Goal: Book appointment/travel/reservation

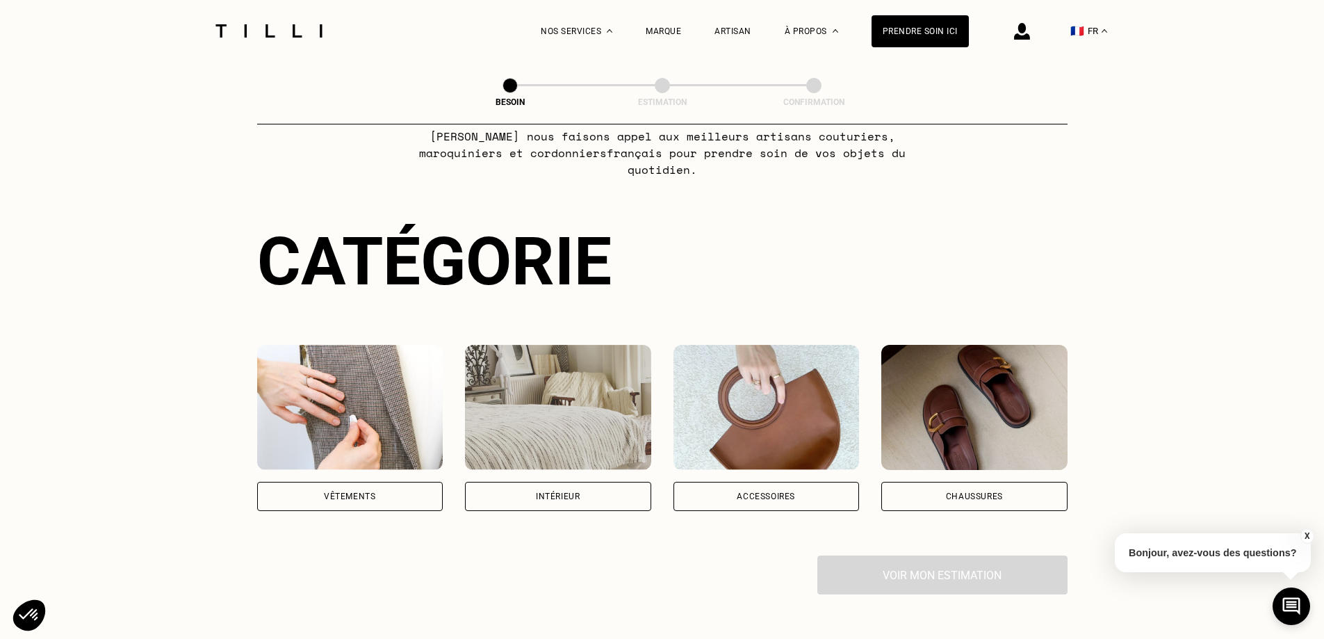
scroll to position [139, 0]
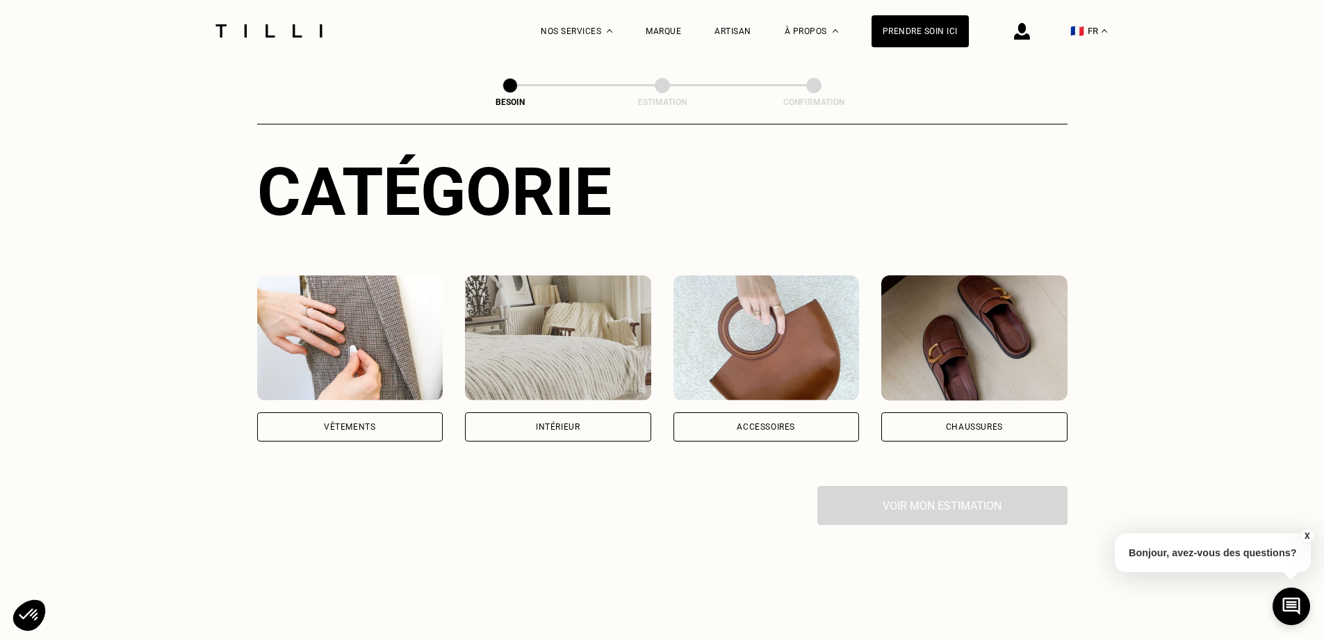
click at [560, 332] on img at bounding box center [558, 337] width 186 height 125
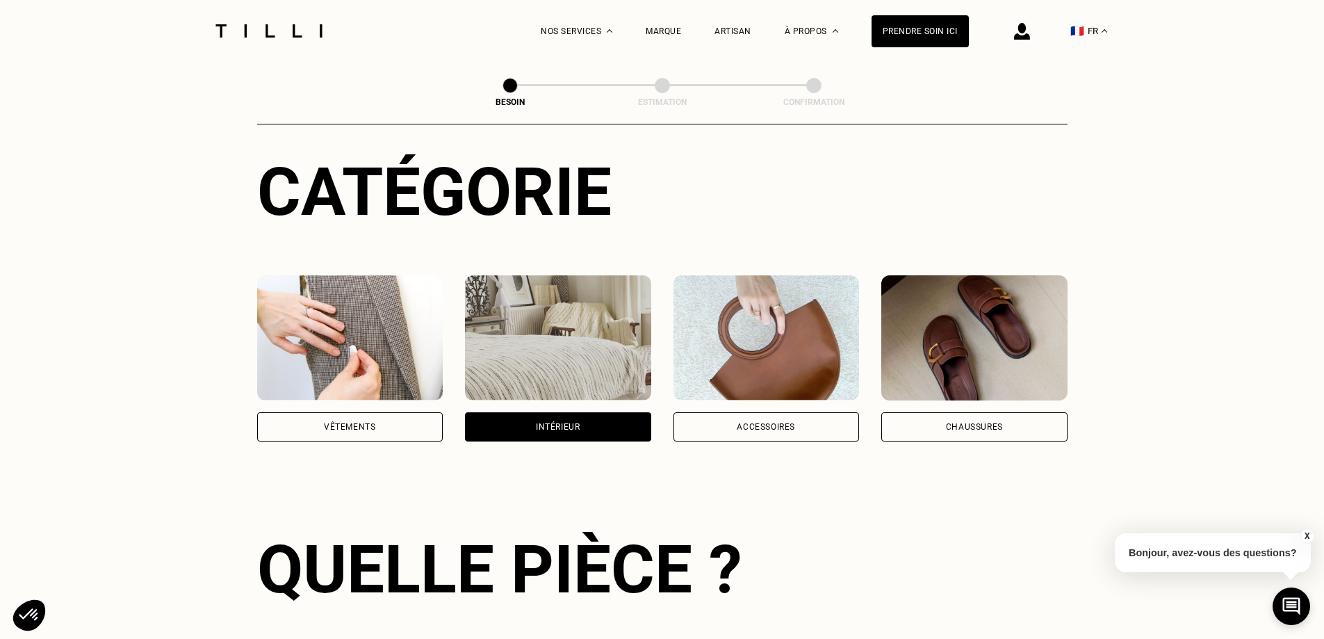
scroll to position [455, 0]
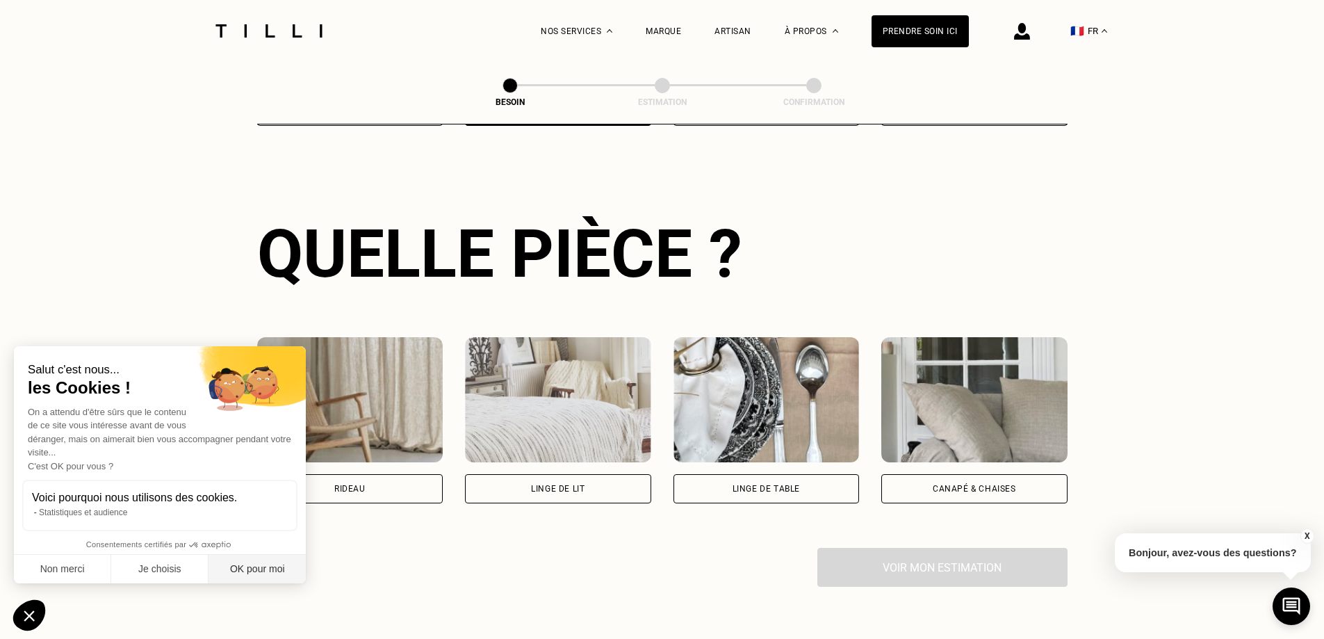
click at [270, 573] on button "OK pour moi" at bounding box center [257, 569] width 97 height 29
checkbox input "true"
click at [404, 474] on div "Rideau" at bounding box center [350, 488] width 186 height 29
select select "FR"
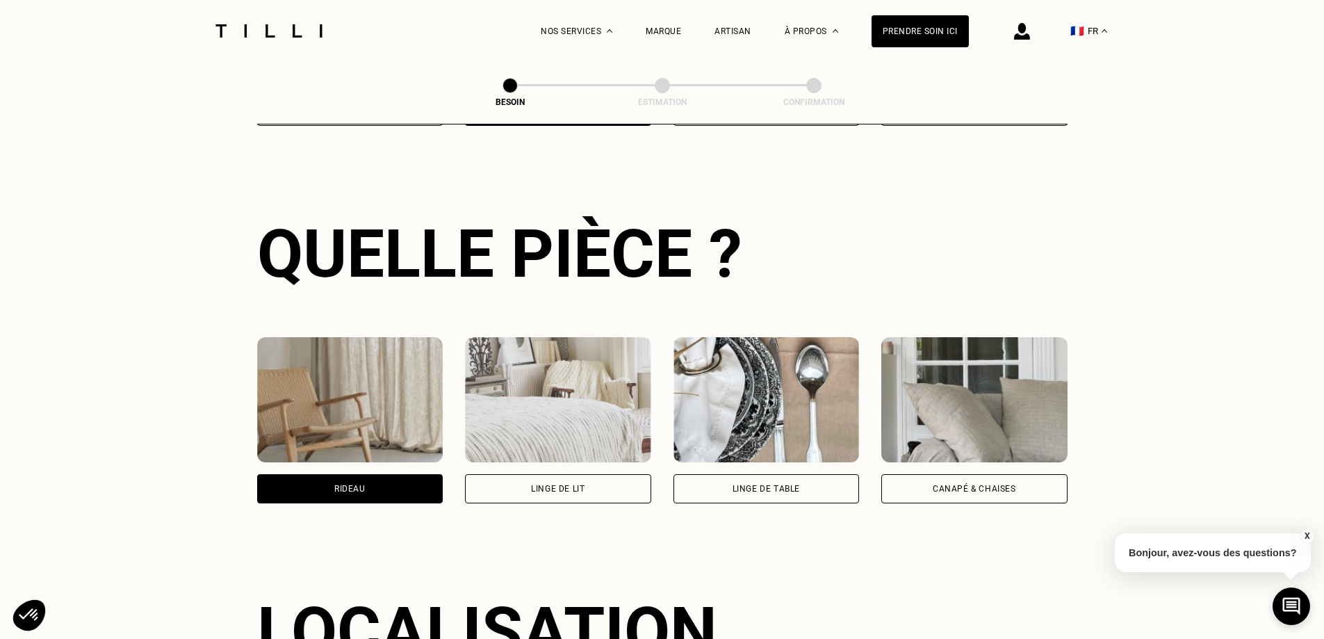
click at [382, 403] on div "Quelle pièce ? Rideau Linge de lit Linge de table Canapé & chaises Localisation…" at bounding box center [662, 530] width 810 height 721
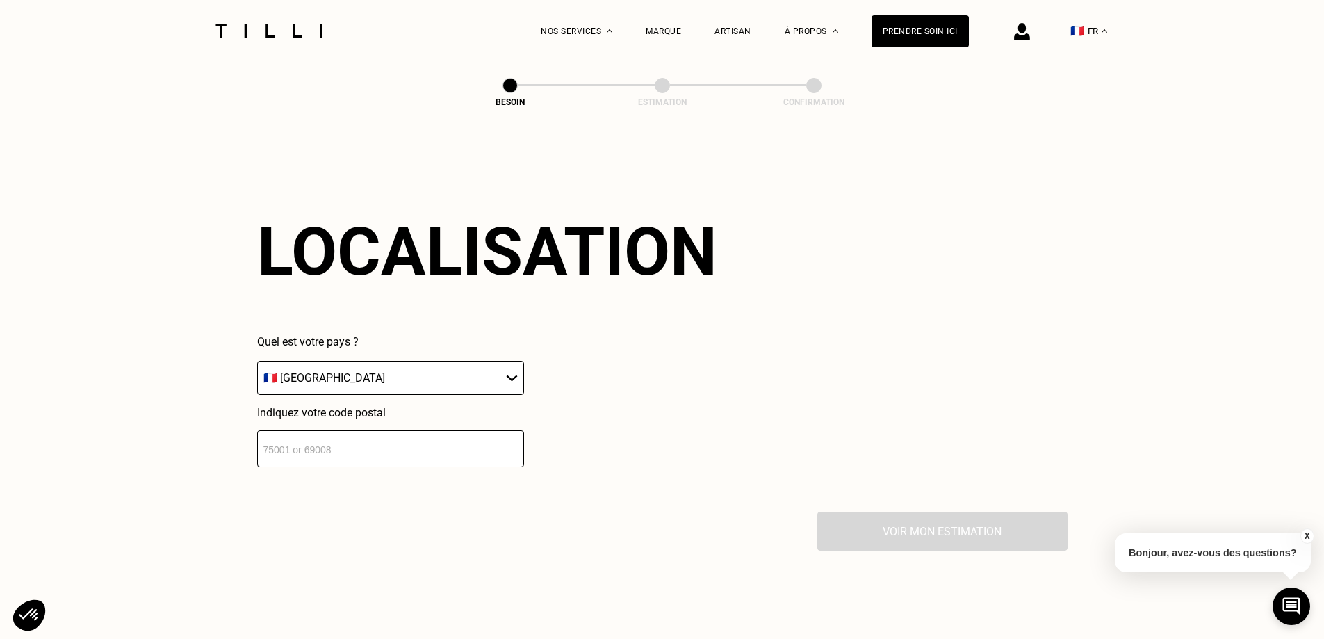
click at [440, 430] on input "number" at bounding box center [390, 448] width 267 height 37
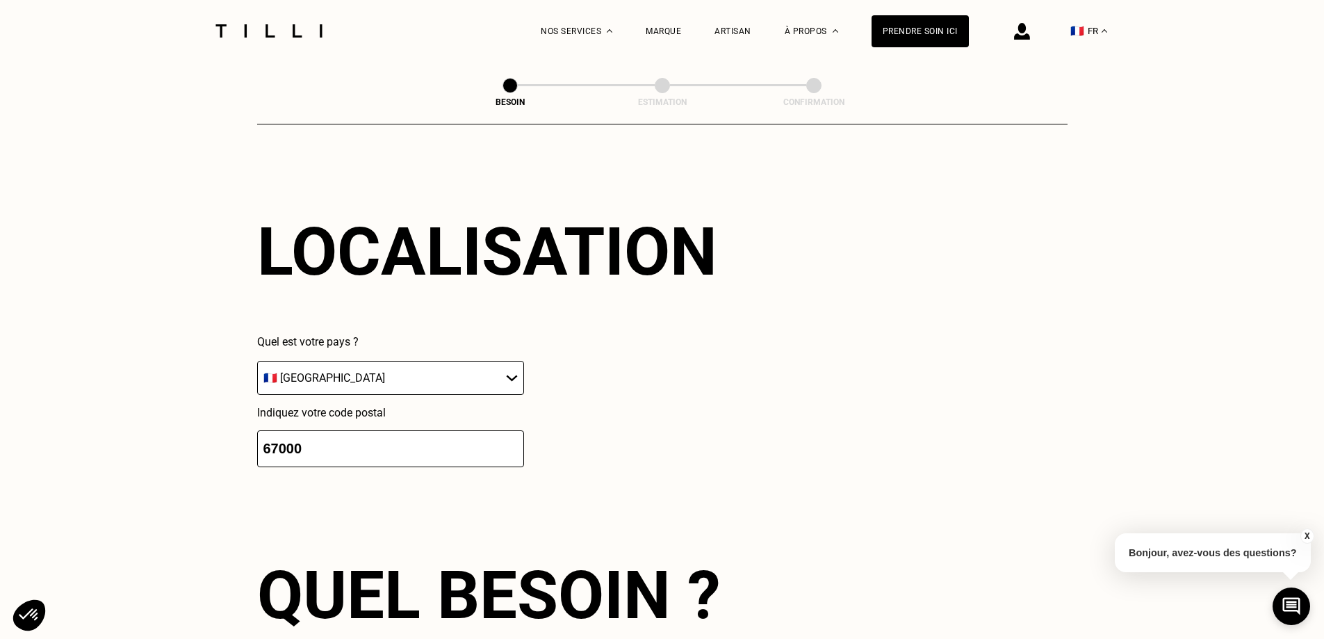
scroll to position [1180, 0]
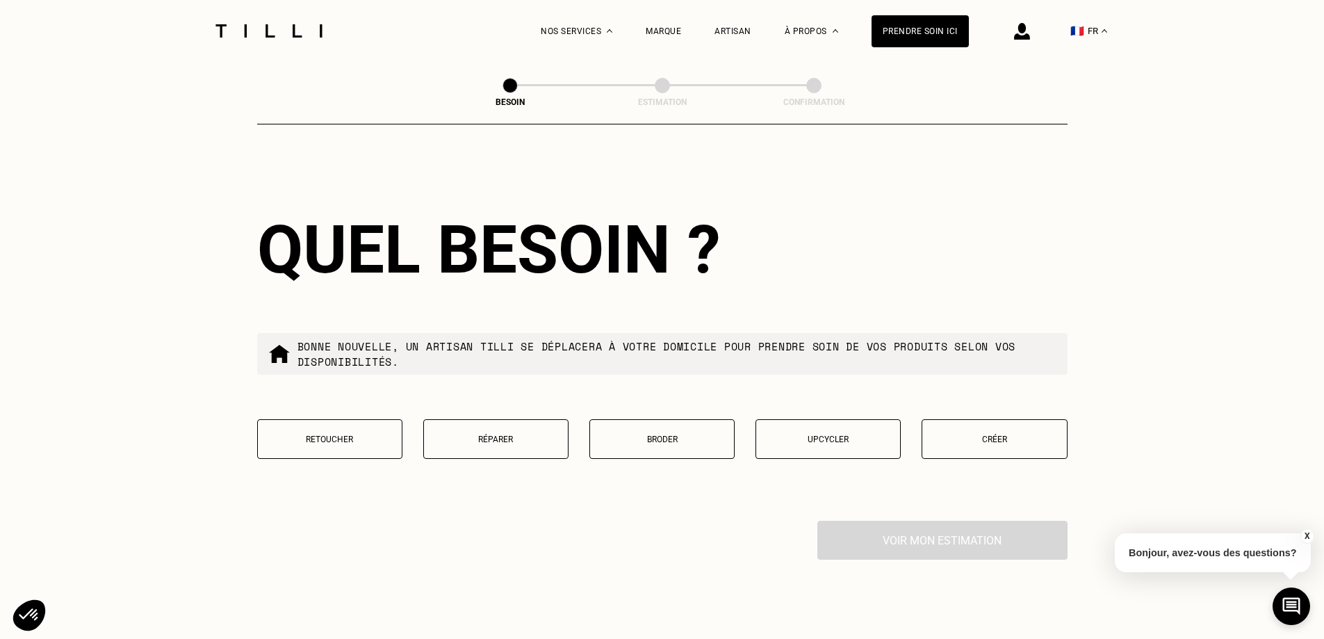
type input "67000"
click at [380, 446] on button "Retoucher" at bounding box center [329, 439] width 145 height 40
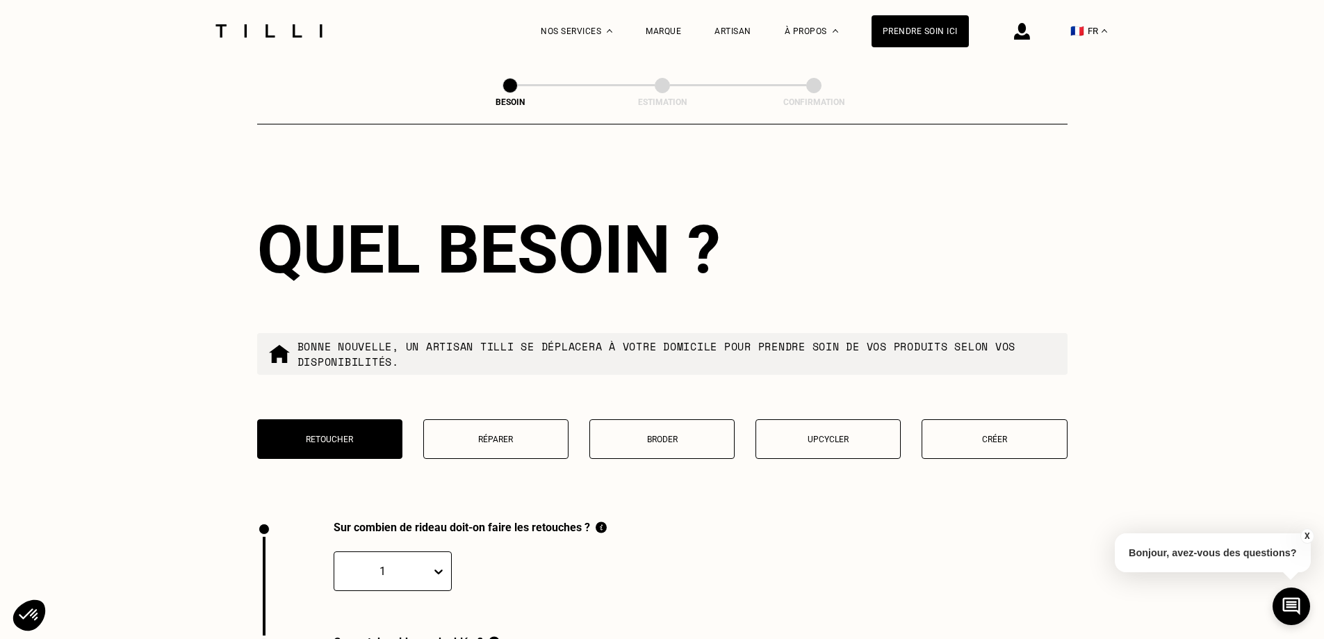
scroll to position [1536, 0]
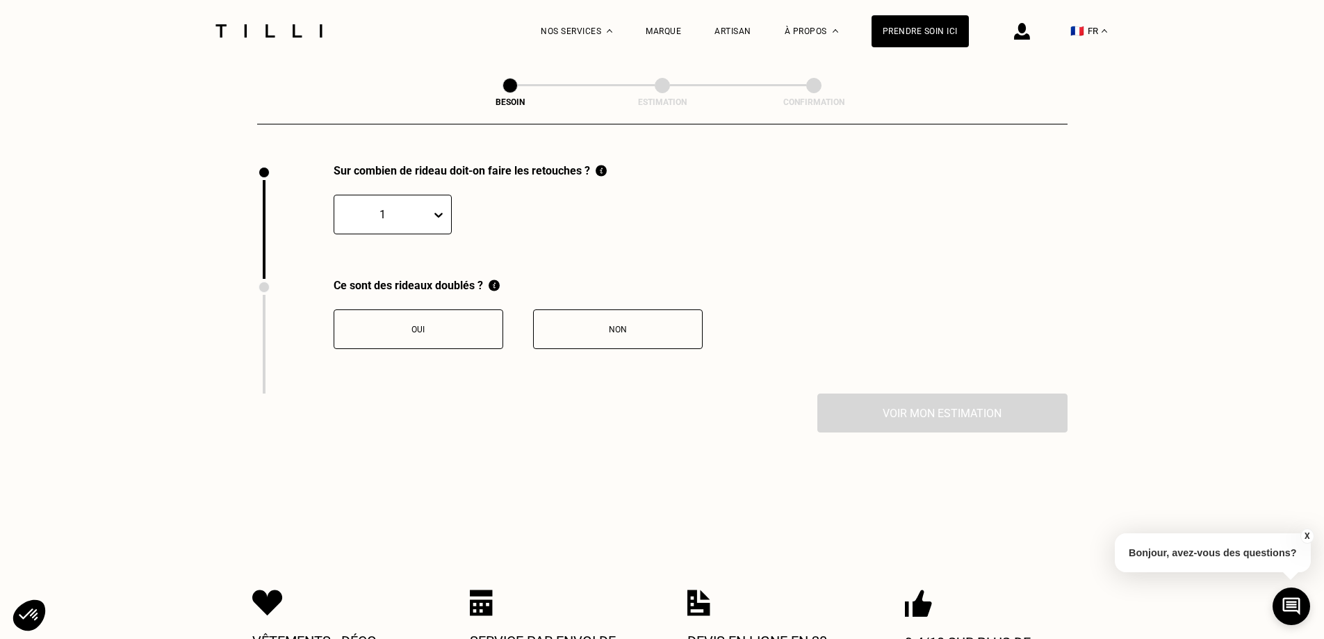
click at [435, 209] on icon at bounding box center [439, 215] width 14 height 14
click at [383, 331] on div "4" at bounding box center [393, 333] width 118 height 26
click at [592, 334] on button "Non" at bounding box center [618, 329] width 170 height 40
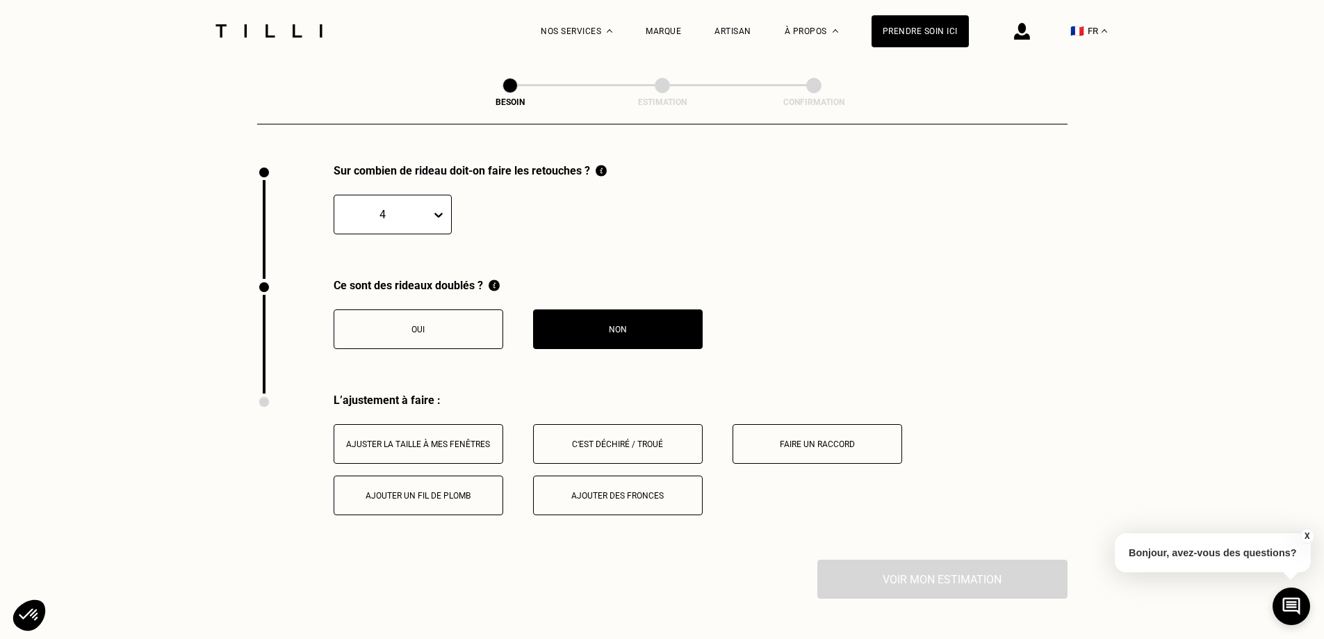
scroll to position [1765, 0]
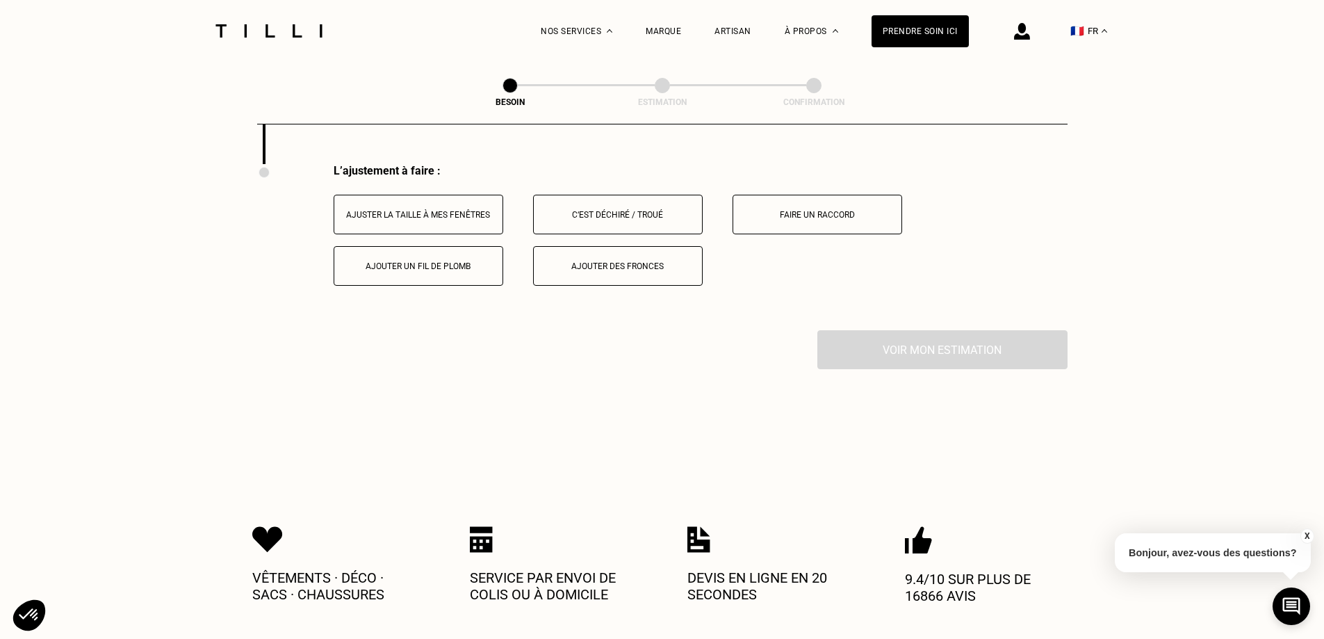
click at [459, 214] on button "Ajuster la taille à mes fenêtres" at bounding box center [419, 215] width 170 height 40
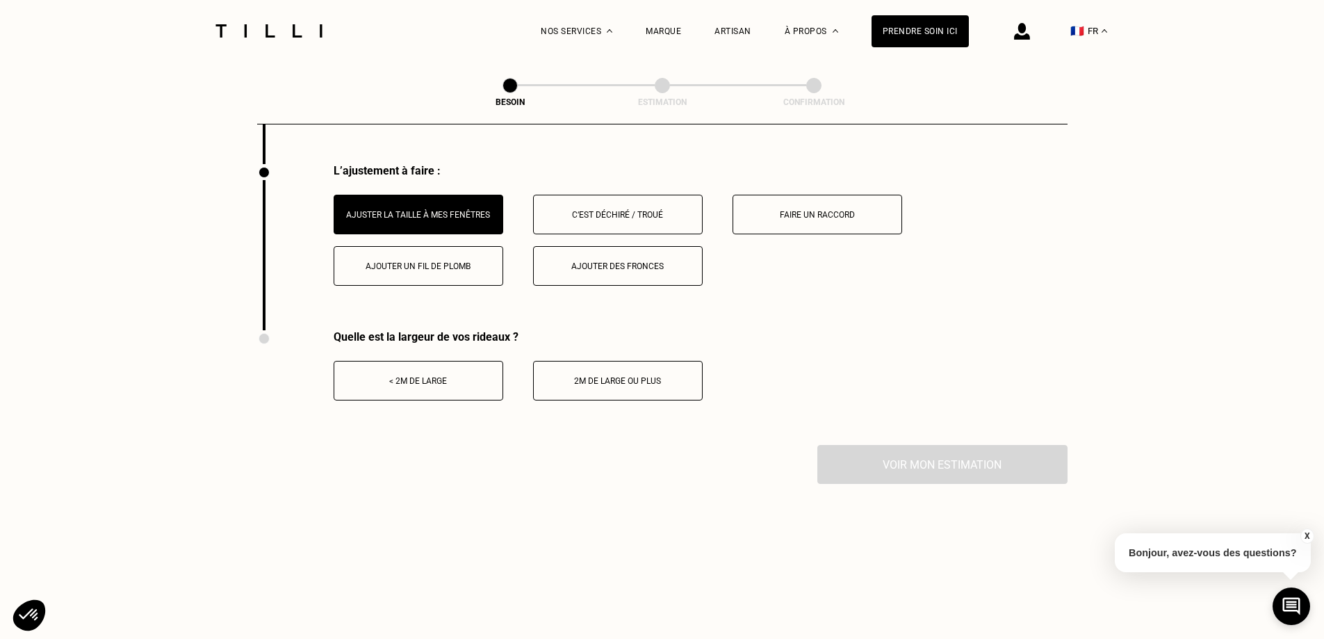
click at [594, 361] on button "2m de large ou plus" at bounding box center [618, 381] width 170 height 40
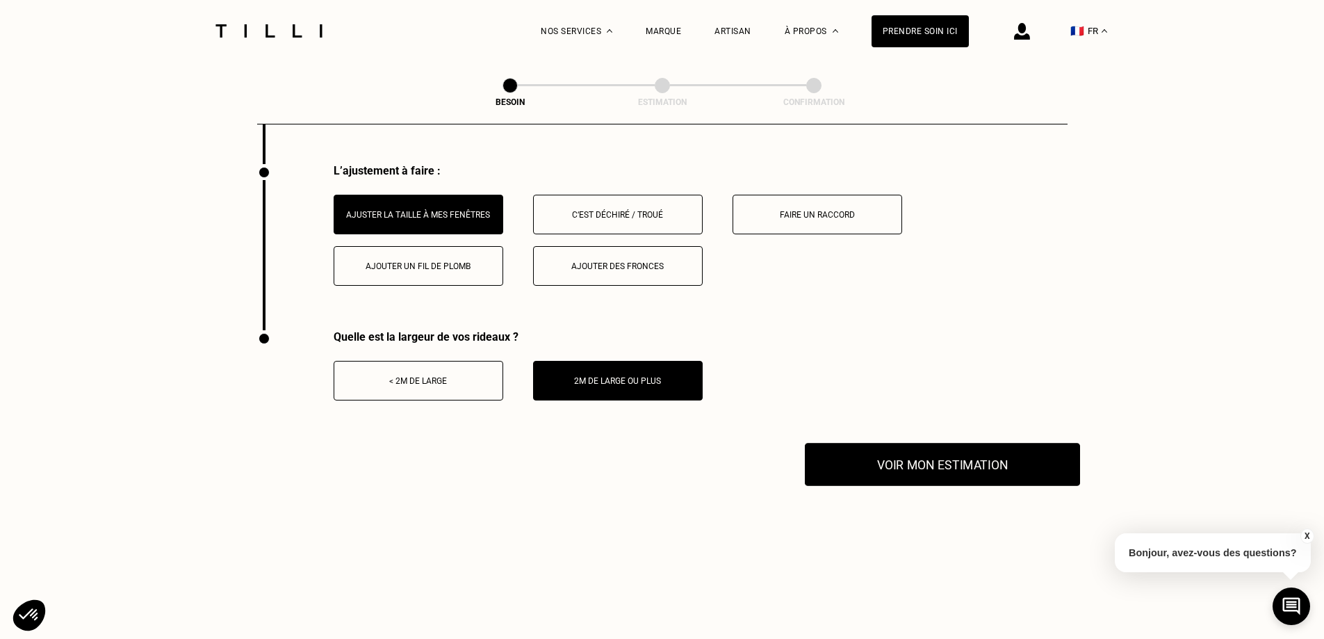
click at [929, 463] on button "Voir mon estimation" at bounding box center [942, 464] width 275 height 43
